Goal: Information Seeking & Learning: Learn about a topic

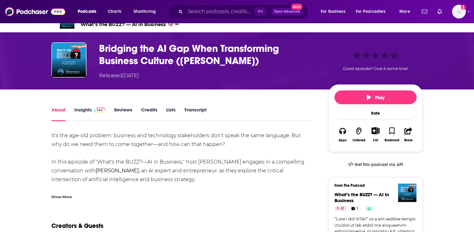
scroll to position [19, 0]
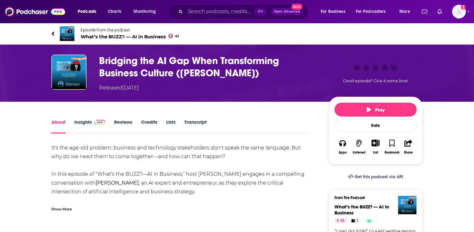
click at [85, 125] on link "Insights" at bounding box center [89, 126] width 31 height 14
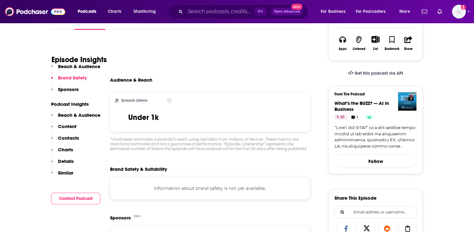
scroll to position [202, 0]
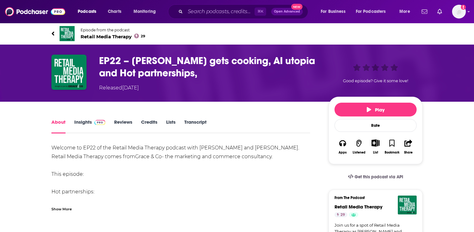
click at [86, 123] on link "Insights" at bounding box center [89, 126] width 31 height 14
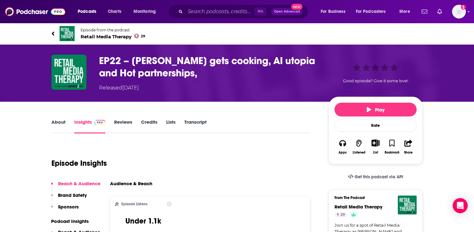
click at [109, 35] on span "Retail Media Therapy 29" at bounding box center [113, 37] width 65 height 6
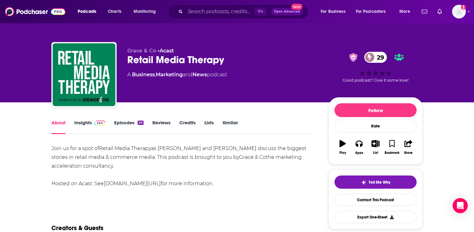
click at [87, 122] on link "Insights" at bounding box center [89, 126] width 31 height 14
